Goal: Task Accomplishment & Management: Use online tool/utility

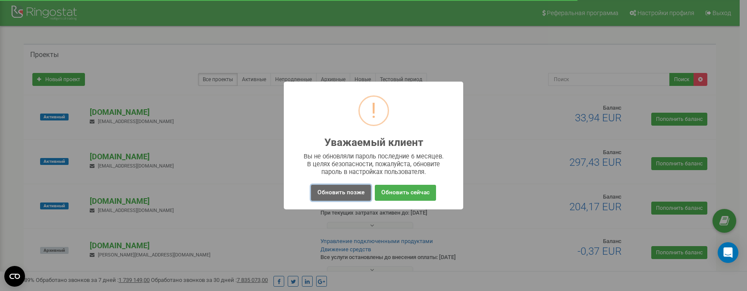
click at [348, 188] on button "Обновить позже" at bounding box center [341, 193] width 60 height 16
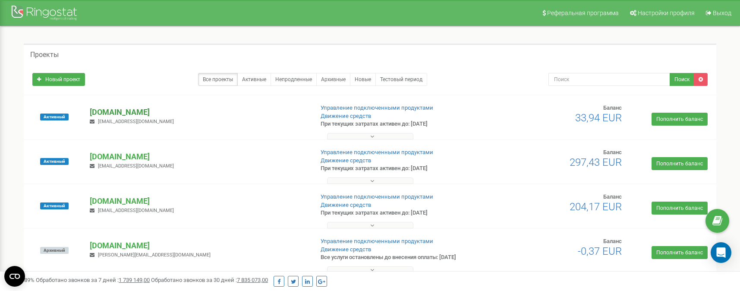
click at [117, 112] on p "[DOMAIN_NAME]" at bounding box center [198, 112] width 217 height 11
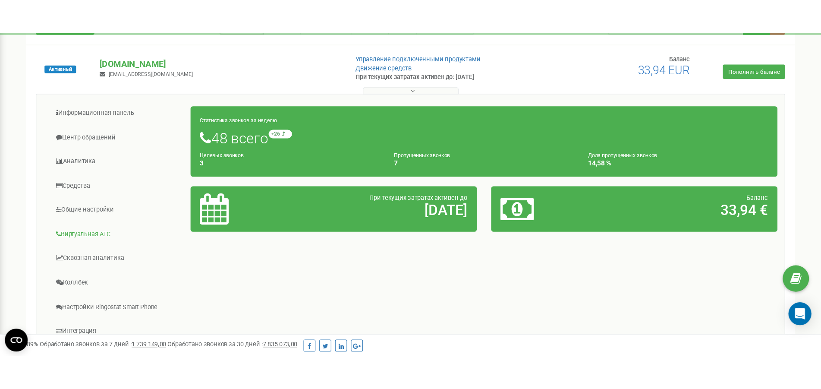
scroll to position [88, 0]
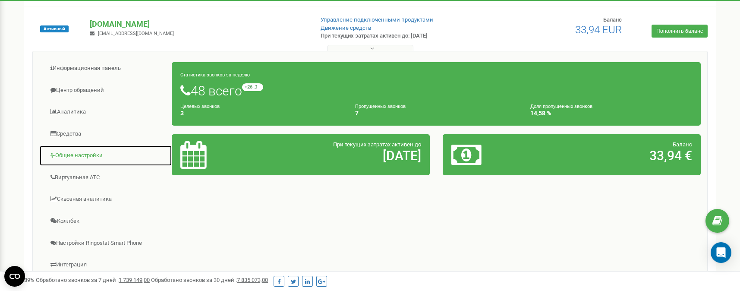
click at [88, 159] on link "Общие настройки" at bounding box center [105, 155] width 133 height 21
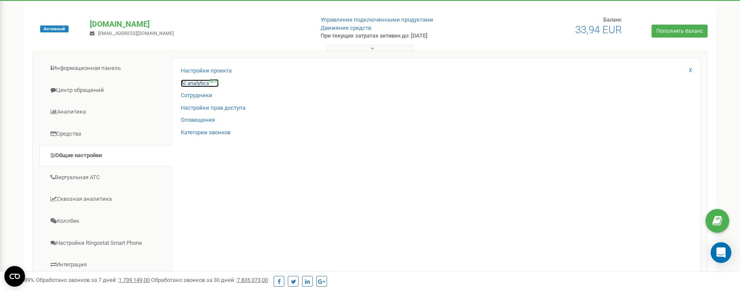
click at [201, 82] on link "AI analytics NEW" at bounding box center [200, 83] width 38 height 8
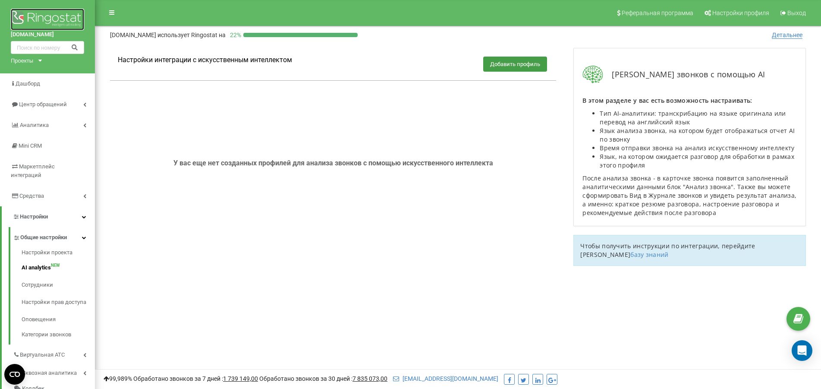
click at [57, 21] on img at bounding box center [47, 20] width 73 height 22
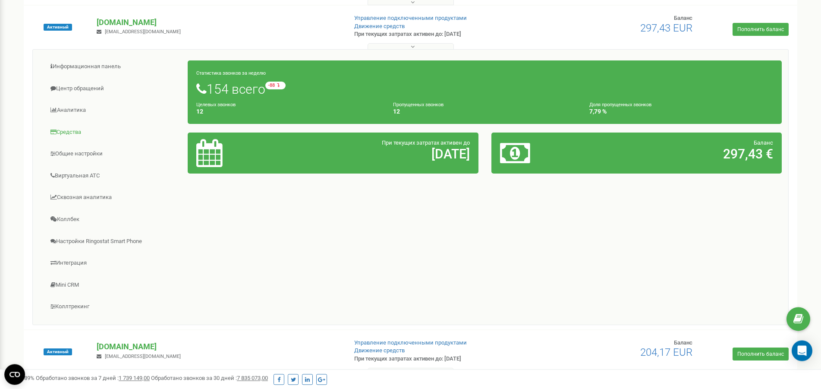
scroll to position [132, 0]
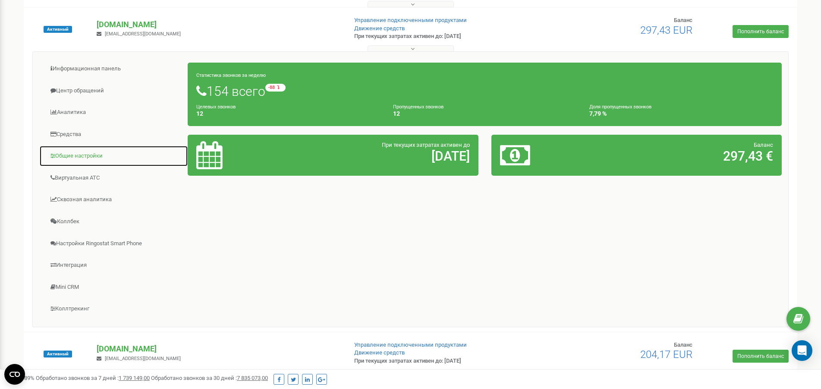
click at [57, 157] on link "Общие настройки" at bounding box center [113, 155] width 149 height 21
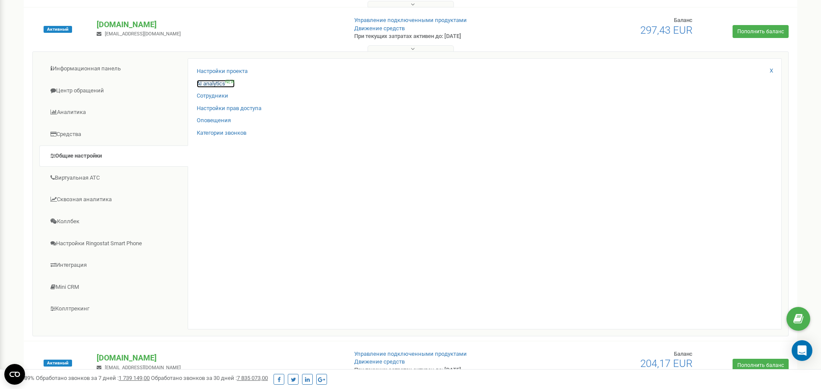
click at [209, 82] on link "AI analytics NEW" at bounding box center [216, 84] width 38 height 8
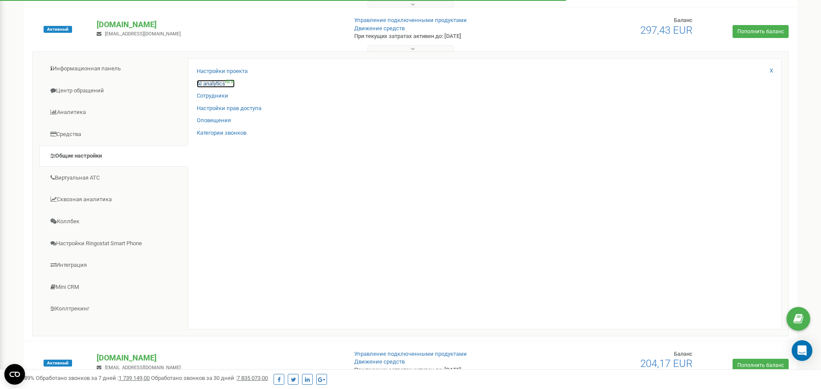
click at [212, 84] on link "AI analytics NEW" at bounding box center [216, 84] width 38 height 8
